Goal: Information Seeking & Learning: Find specific fact

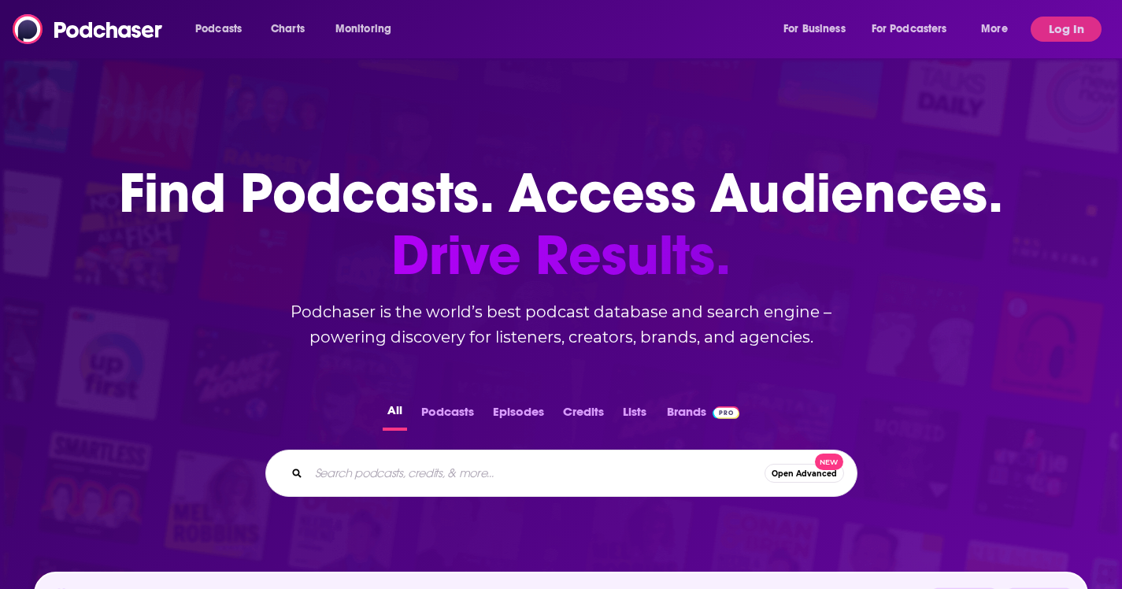
click at [373, 464] on input "Search podcasts, credits, & more..." at bounding box center [537, 473] width 456 height 25
type input "the food insiture"
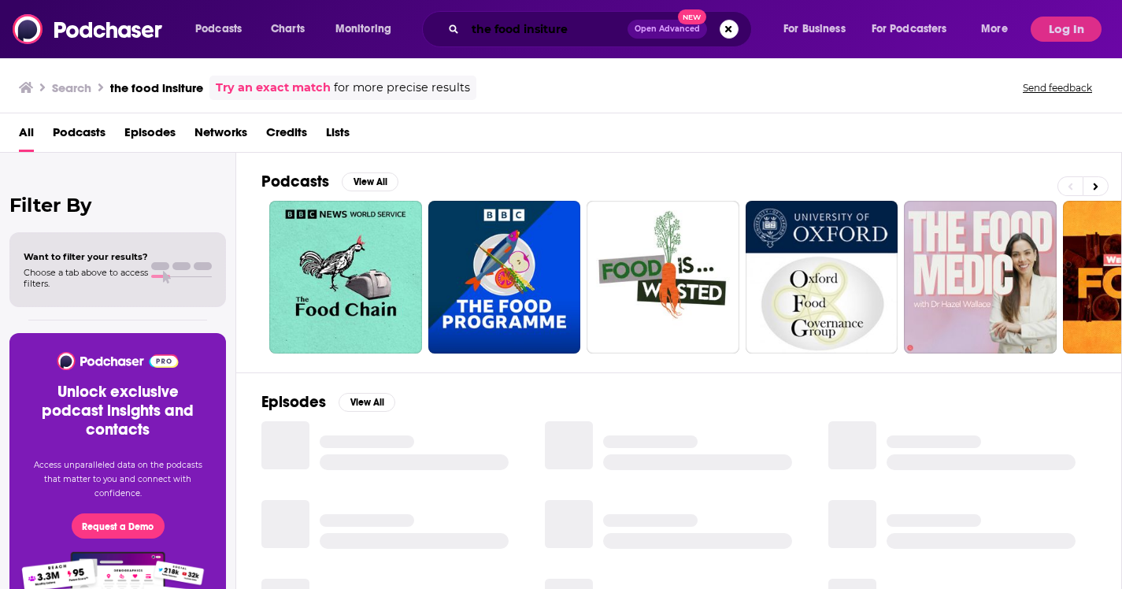
click at [559, 29] on input "the food insiture" at bounding box center [546, 29] width 162 height 25
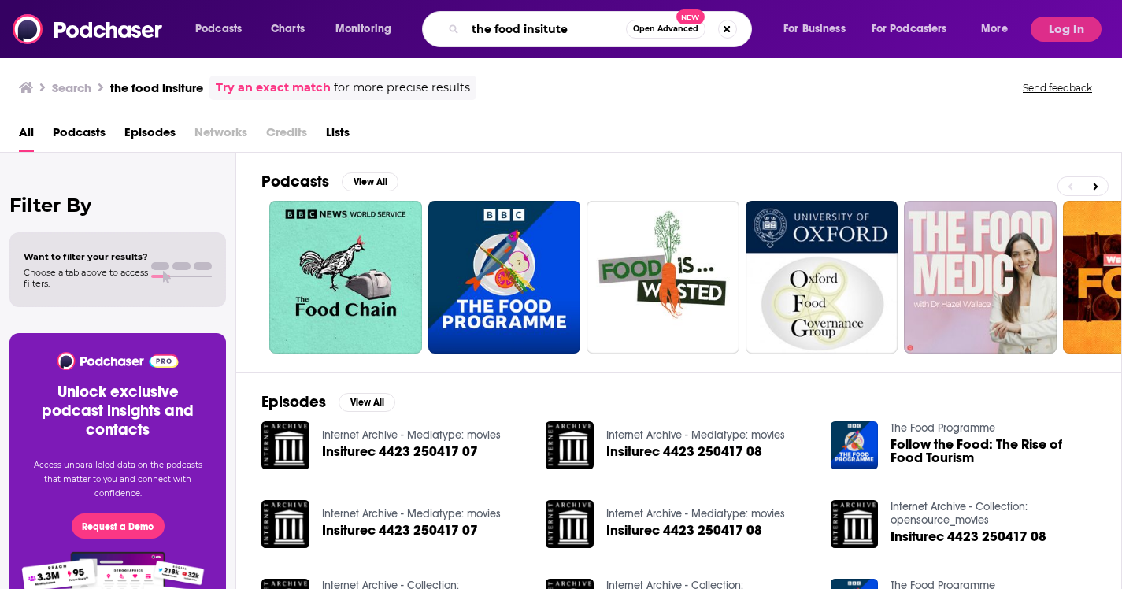
type input "the food insitute"
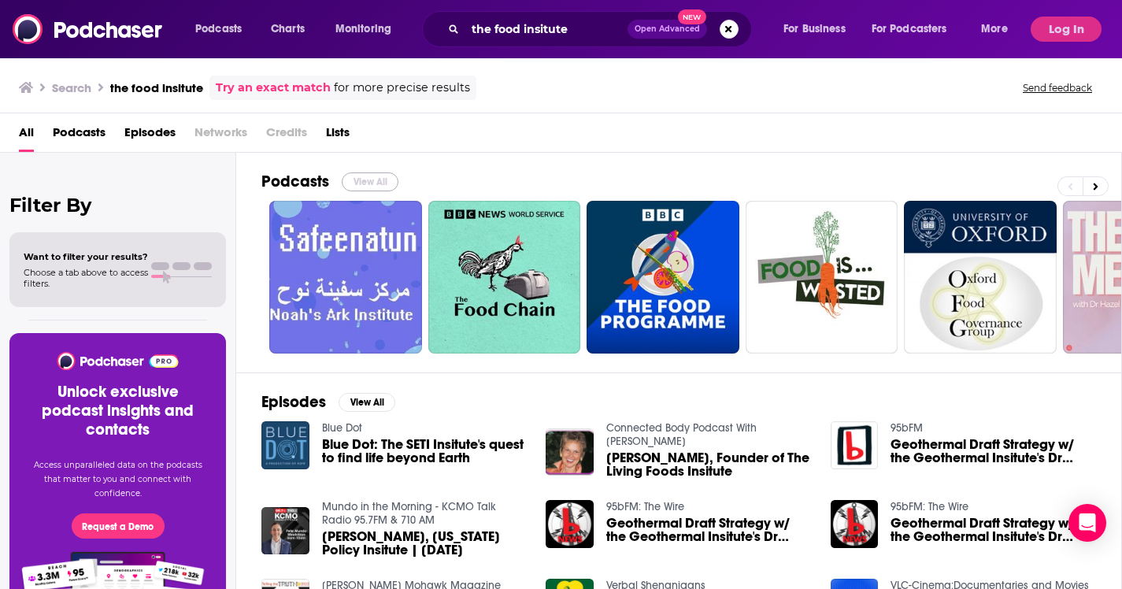
click at [376, 179] on button "View All" at bounding box center [370, 181] width 57 height 19
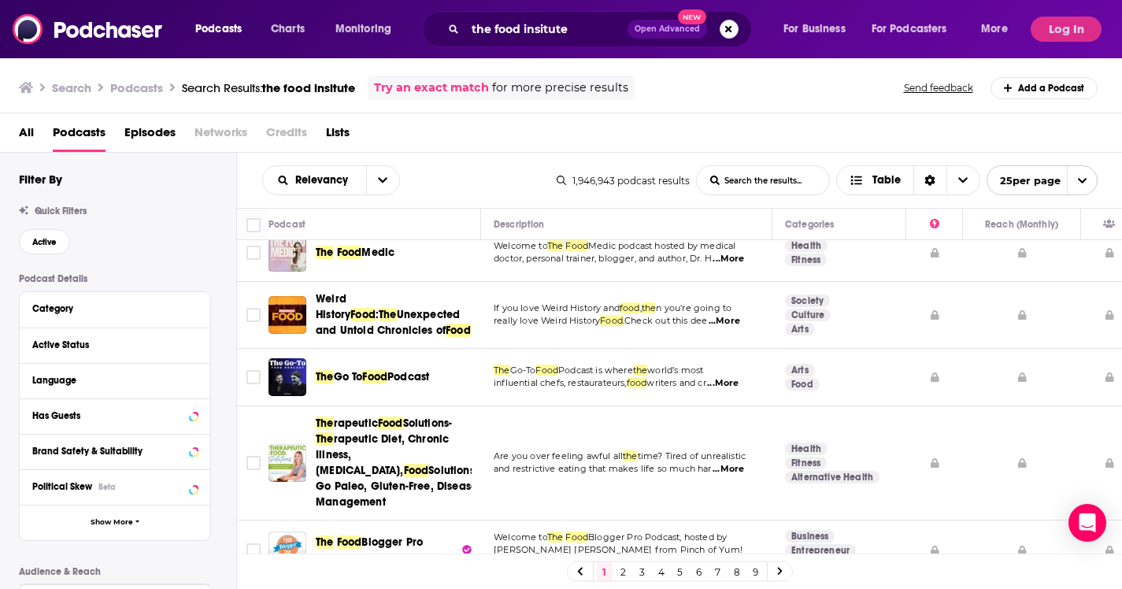
scroll to position [390, 0]
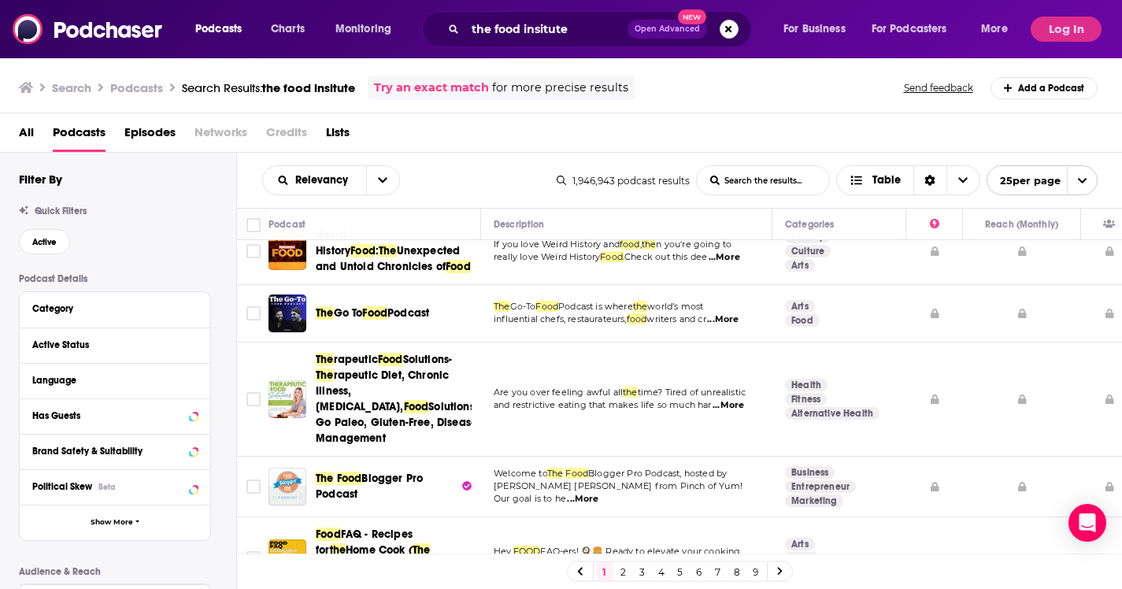
click at [502, 158] on div "Relevancy List Search Input Search the results... Table 1,946,943 podcast resul…" at bounding box center [680, 180] width 886 height 55
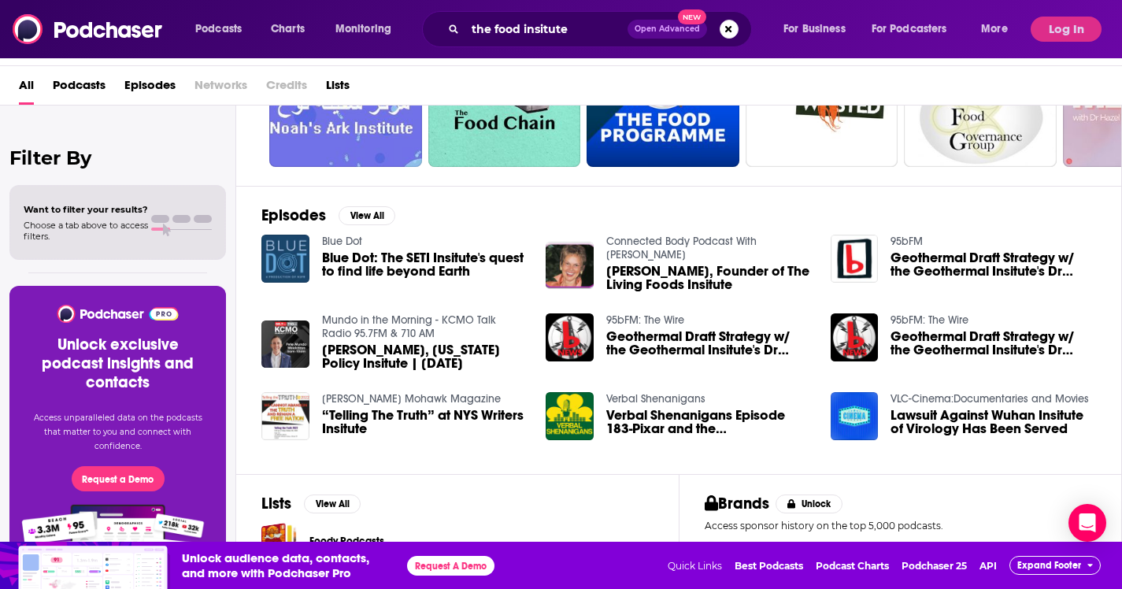
scroll to position [141, 0]
